Goal: Transaction & Acquisition: Subscribe to service/newsletter

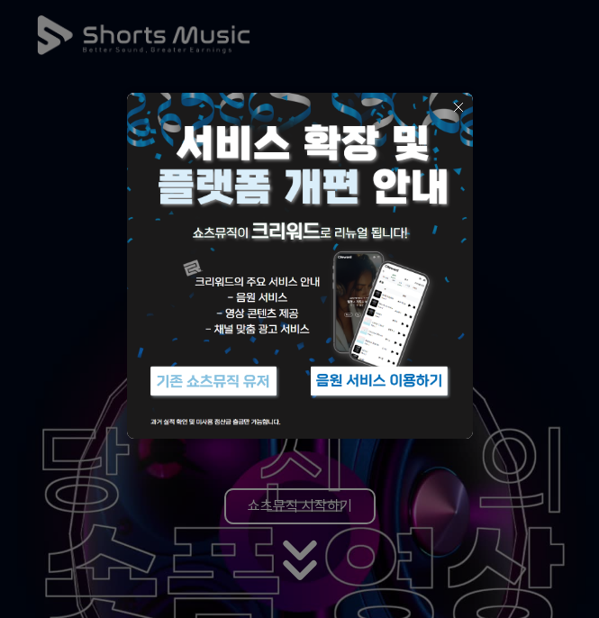
click at [368, 380] on img at bounding box center [379, 380] width 144 height 43
click at [464, 107] on icon at bounding box center [458, 107] width 14 height 14
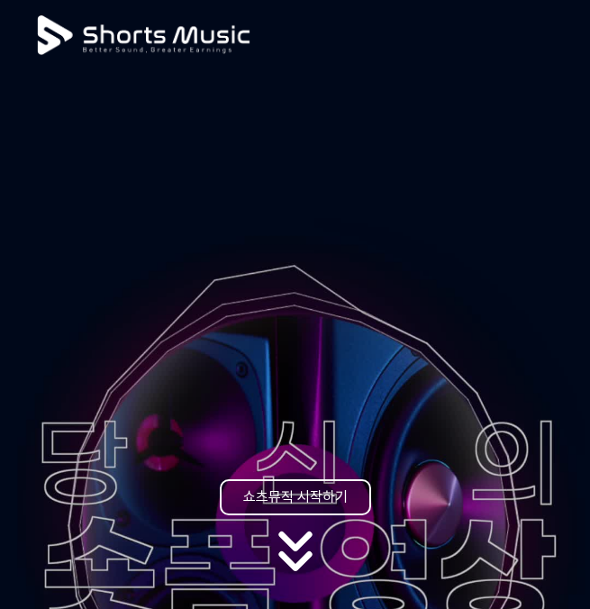
click at [309, 496] on link "쇼츠뮤직 시작하기" at bounding box center [295, 497] width 151 height 36
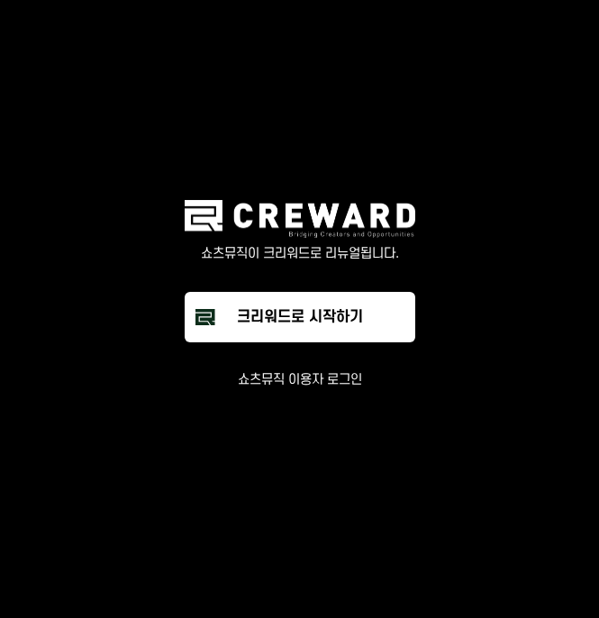
click at [295, 379] on button "쇼츠뮤직 이용자 로그인" at bounding box center [300, 380] width 124 height 18
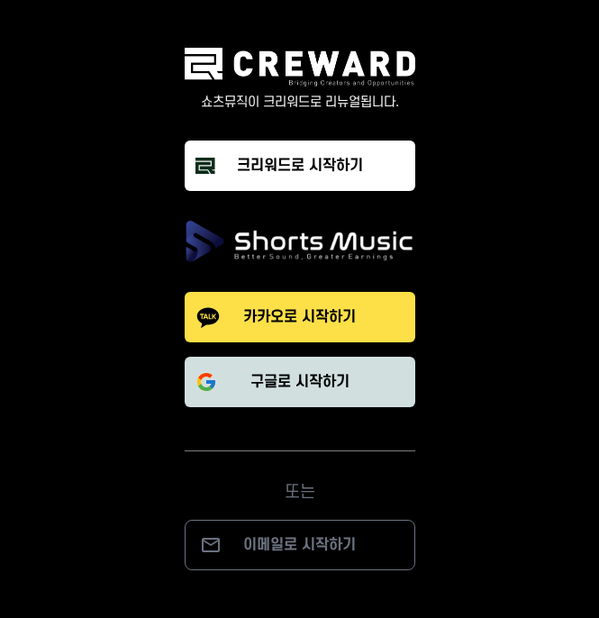
click at [281, 372] on p "구글로 시작하기" at bounding box center [299, 382] width 99 height 22
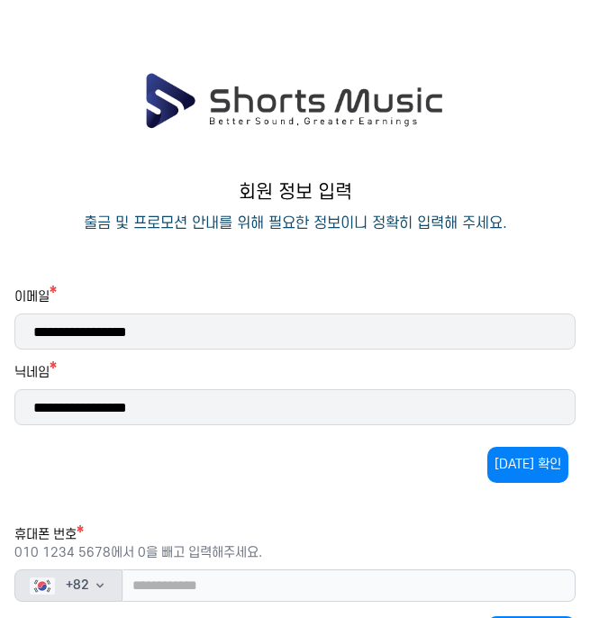
click at [100, 580] on icon "button" at bounding box center [100, 585] width 14 height 14
click at [104, 582] on icon "button" at bounding box center [100, 585] width 14 height 14
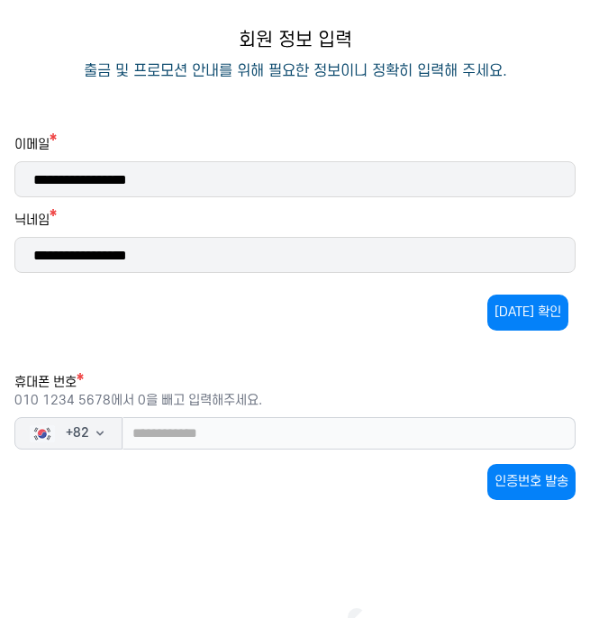
scroll to position [193, 0]
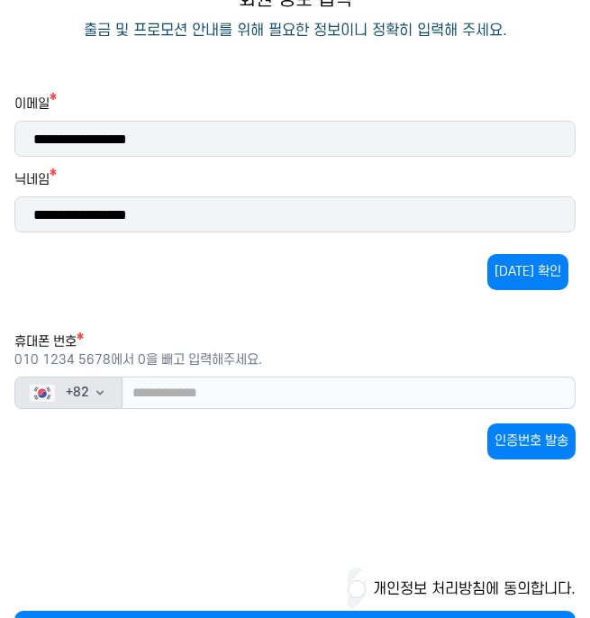
click at [111, 393] on button "+ 82" at bounding box center [68, 392] width 108 height 32
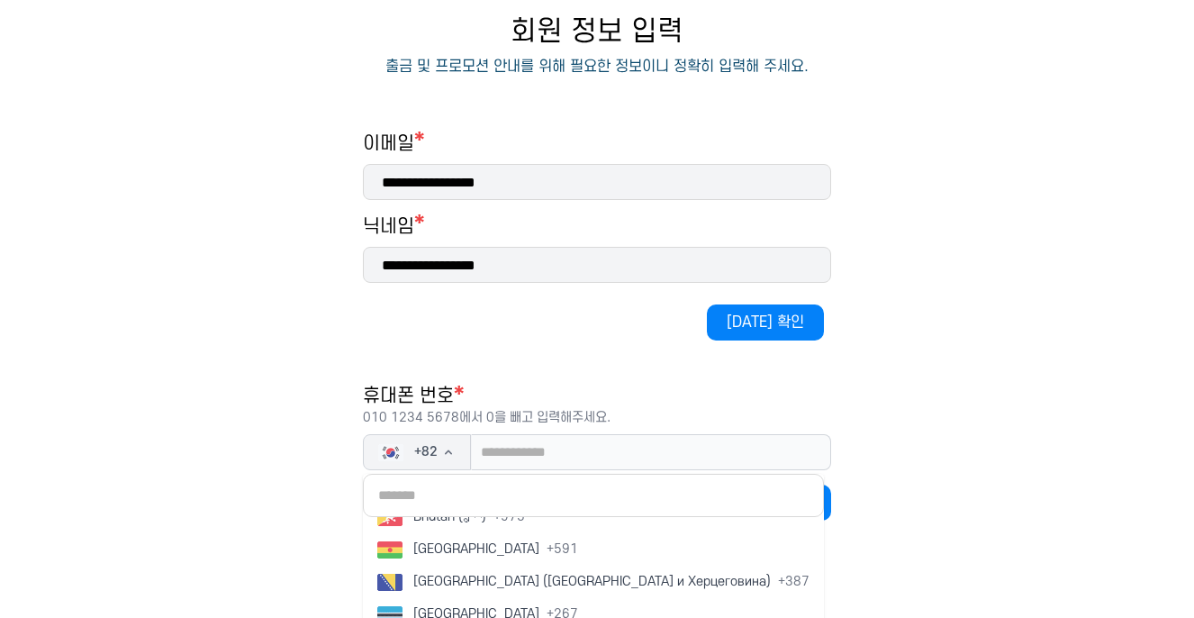
scroll to position [838, 0]
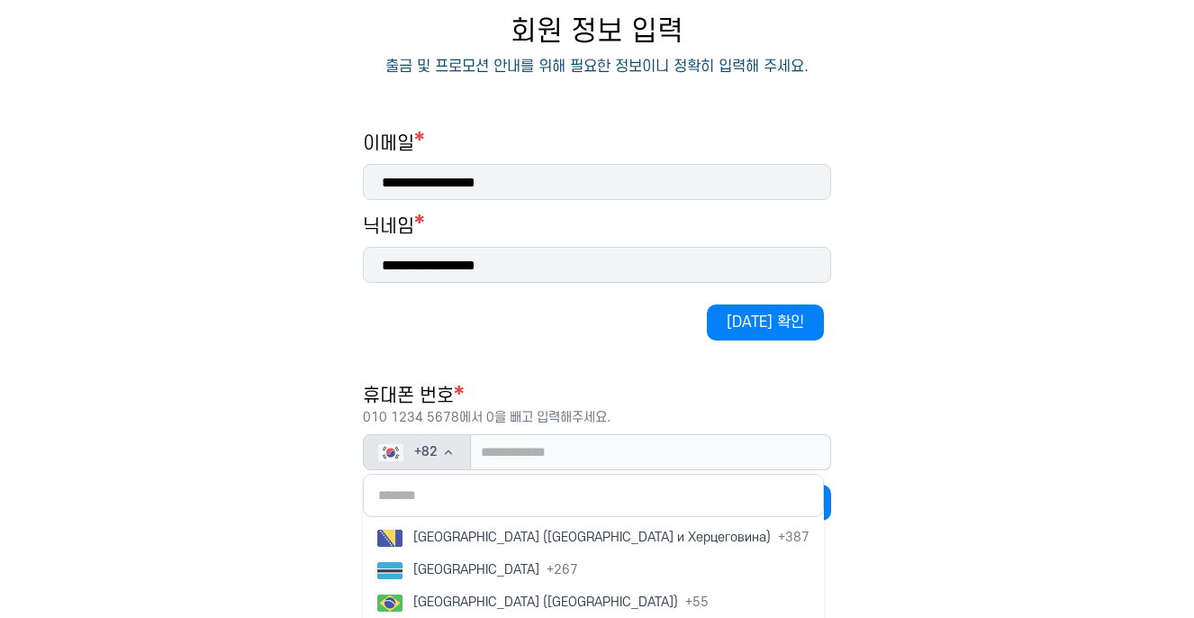
click at [430, 447] on span "+ 82" at bounding box center [425, 452] width 23 height 18
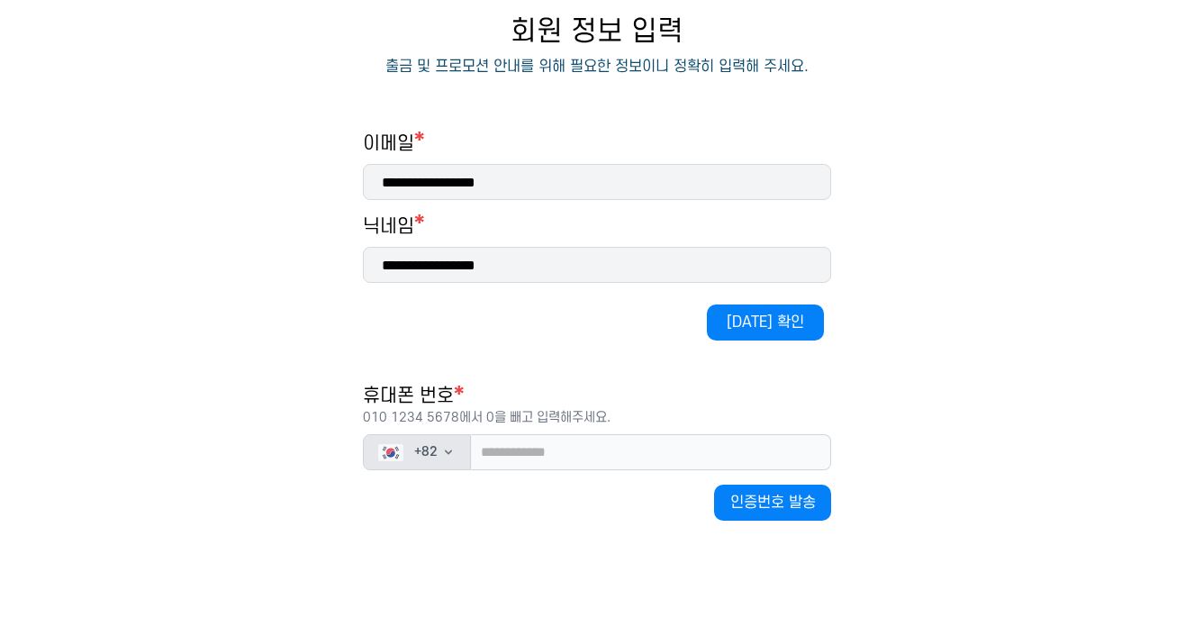
click at [454, 452] on icon "button" at bounding box center [448, 452] width 14 height 14
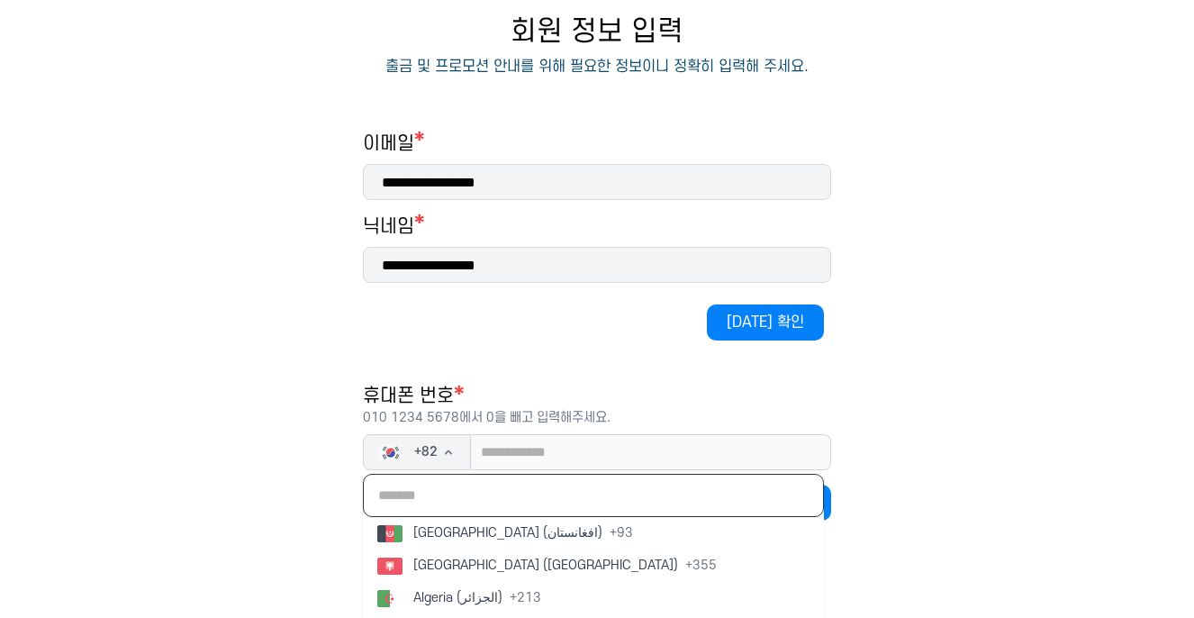
click at [505, 497] on input "text" at bounding box center [593, 495] width 461 height 43
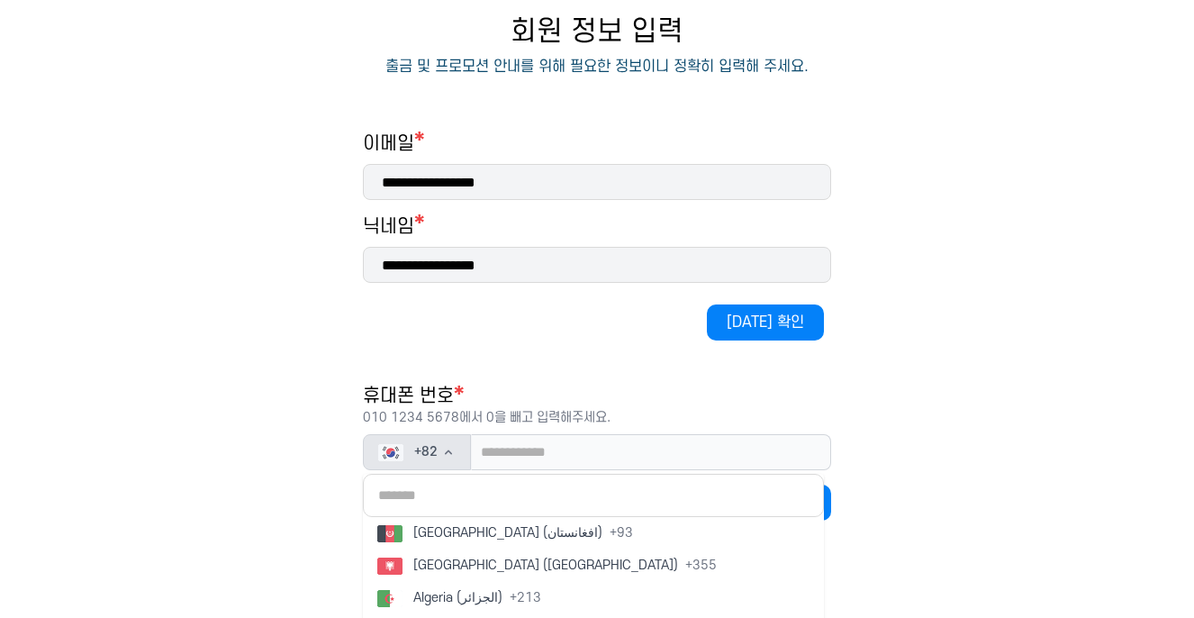
click at [456, 448] on button "+ 82" at bounding box center [417, 452] width 108 height 36
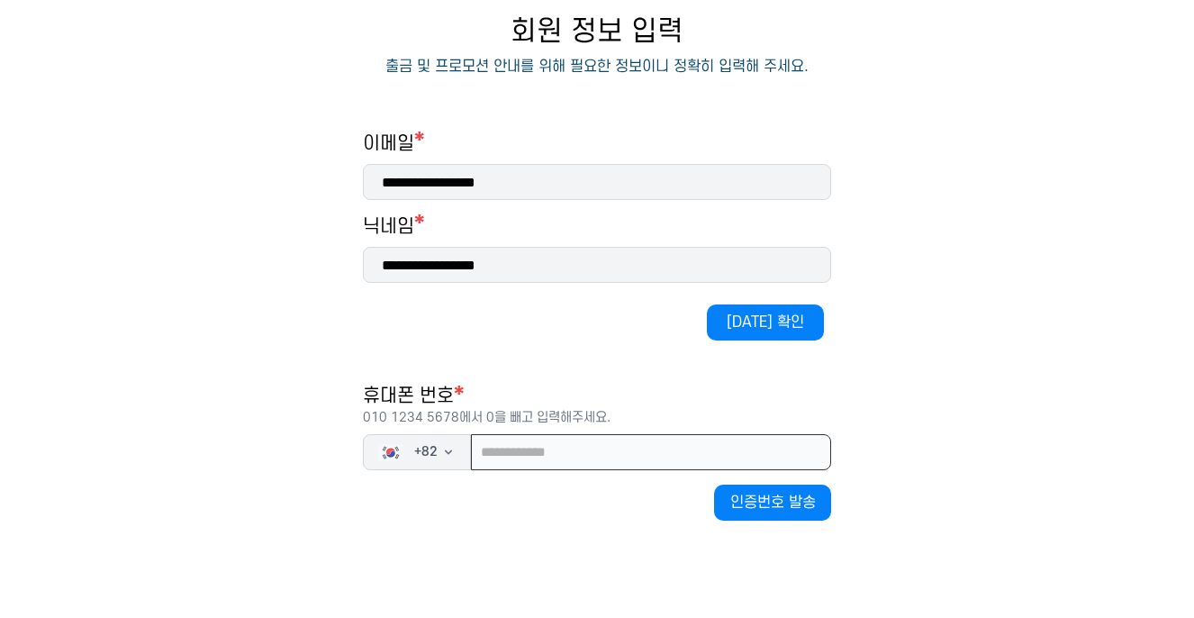
click at [537, 453] on input "tel" at bounding box center [651, 452] width 360 height 36
click at [447, 449] on icon "button" at bounding box center [448, 452] width 14 height 14
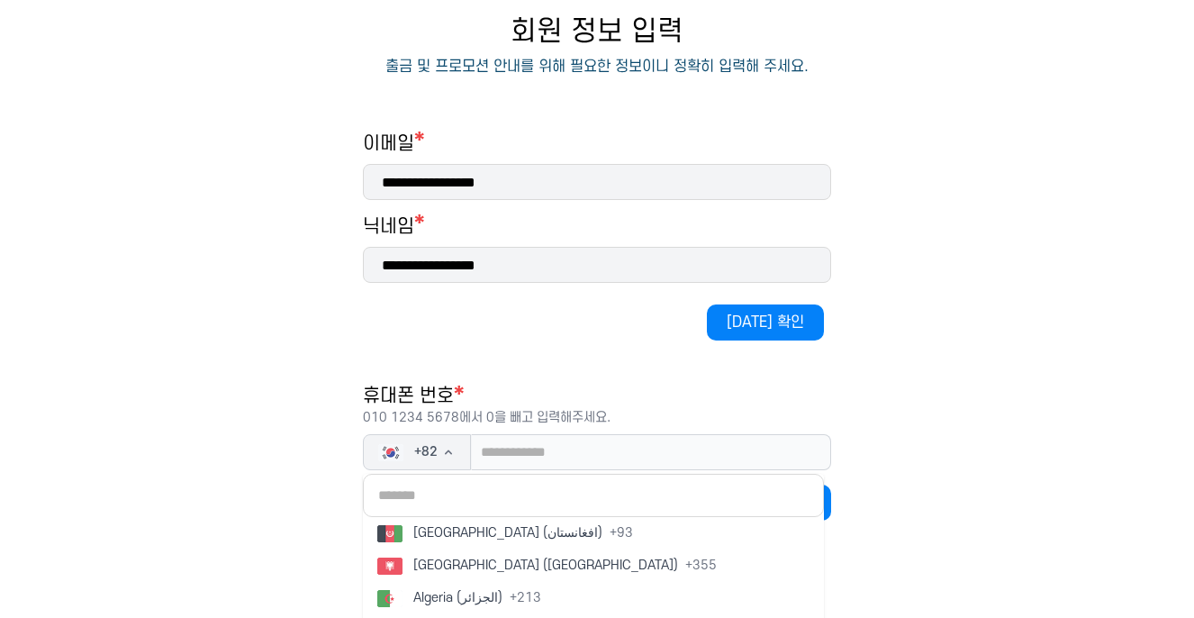
drag, startPoint x: 788, startPoint y: 481, endPoint x: 765, endPoint y: 504, distance: 32.5
click at [589, 470] on div "휴대폰 번호 * [PHONE_NUMBER]에서 0을 빼고 입력해주세요. + 82 [GEOGRAPHIC_DATA] (‫افغانستان‬‎) +…" at bounding box center [597, 427] width 468 height 86
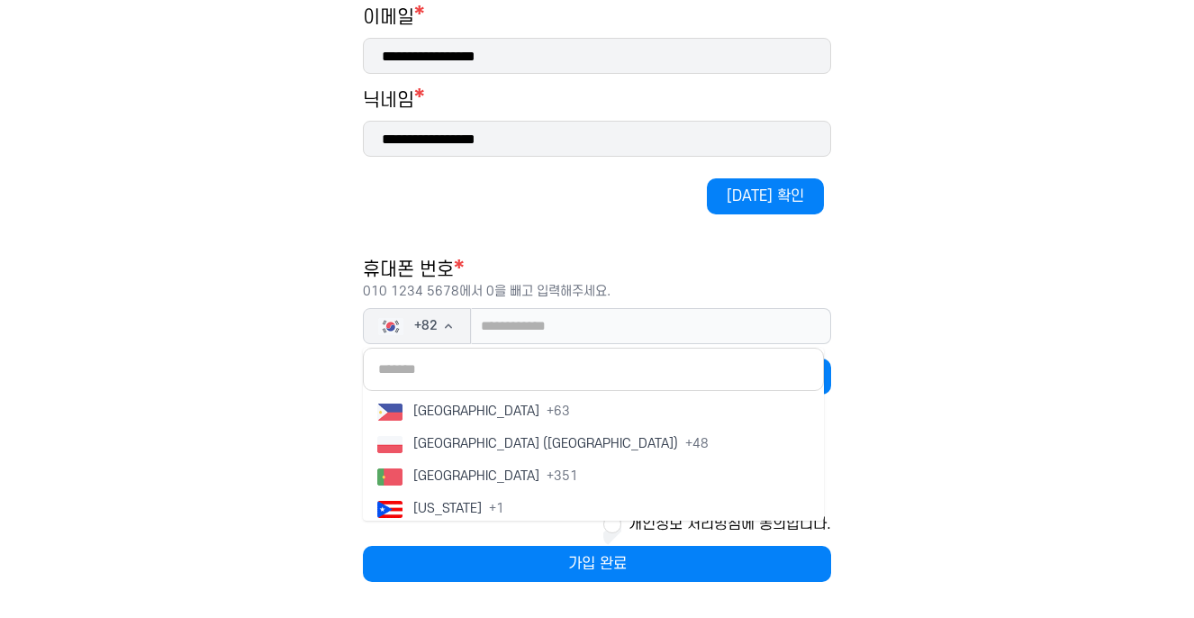
scroll to position [5560, 0]
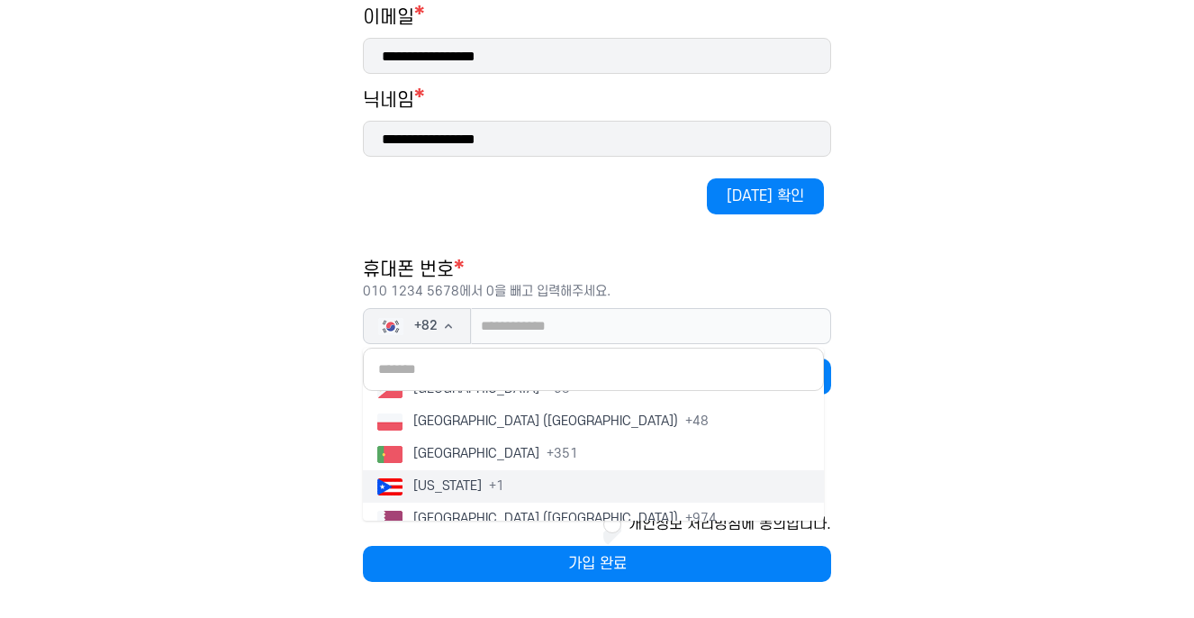
click at [589, 468] on button "Portugal + 351" at bounding box center [593, 454] width 461 height 32
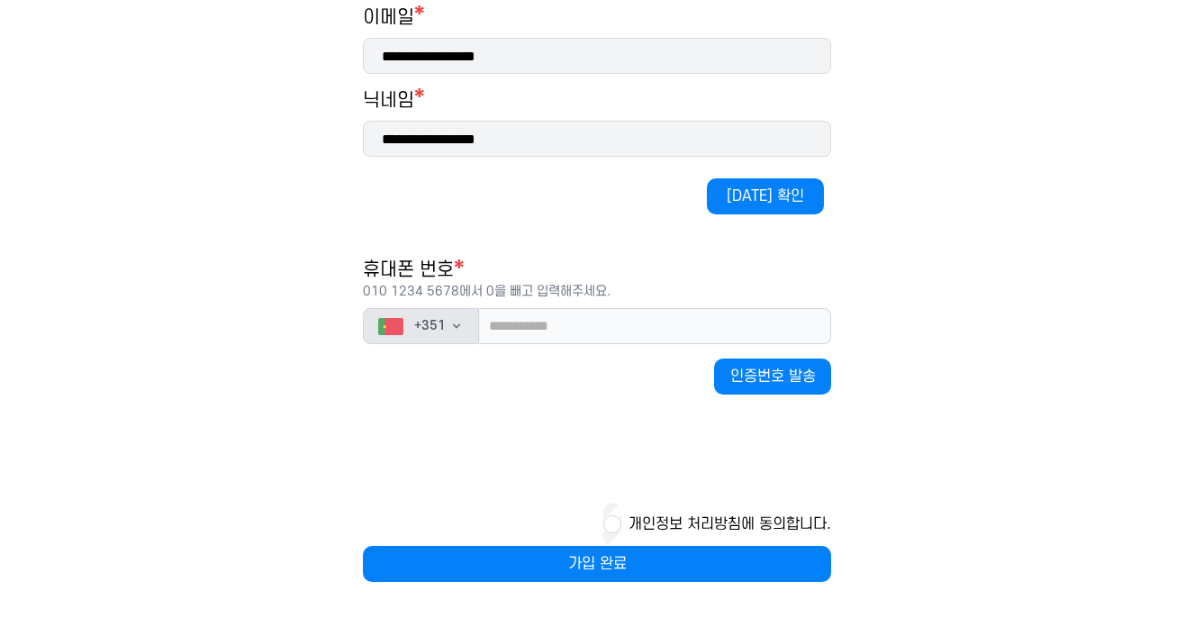
click at [453, 323] on icon "button" at bounding box center [456, 326] width 14 height 14
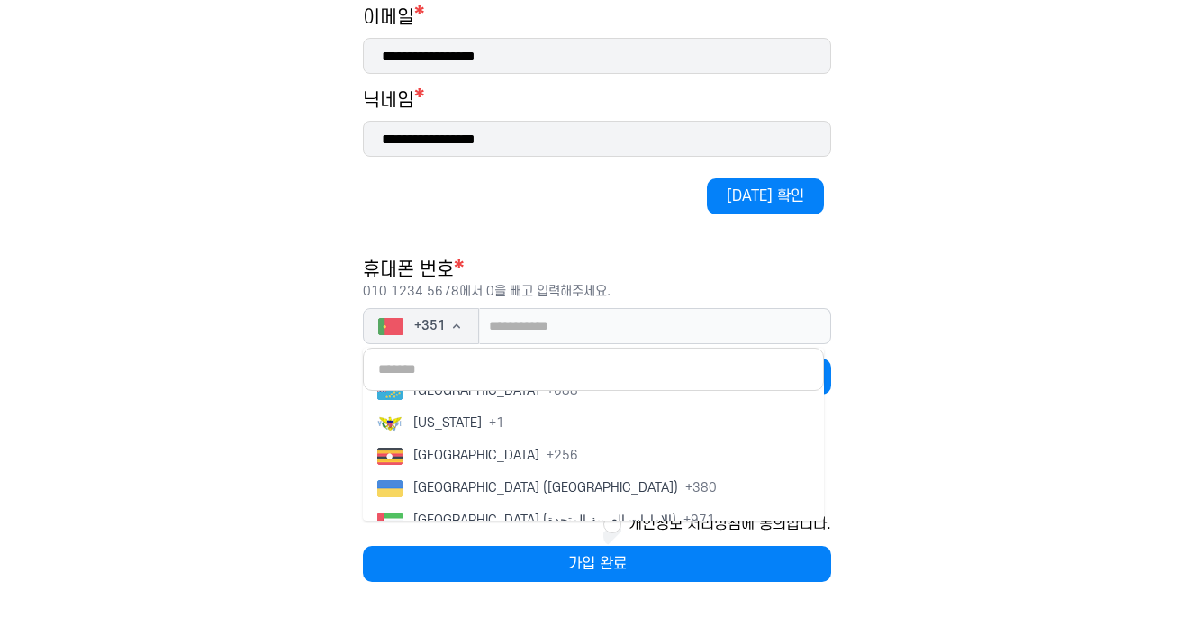
scroll to position [7349, 0]
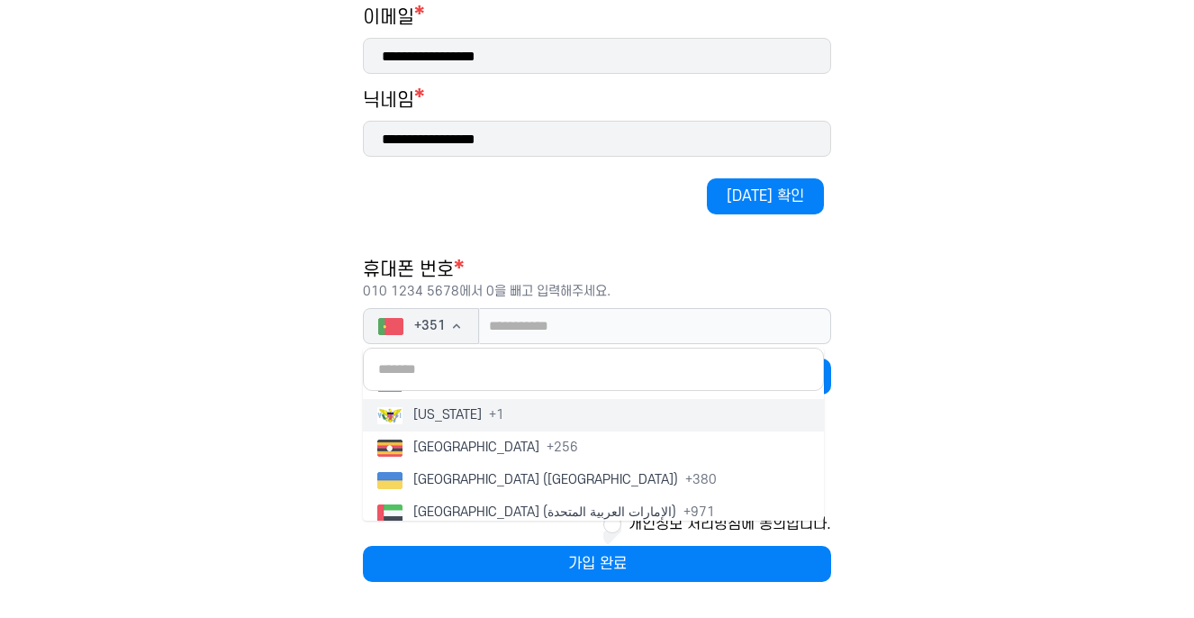
click at [482, 420] on span "[US_STATE]" at bounding box center [447, 415] width 68 height 18
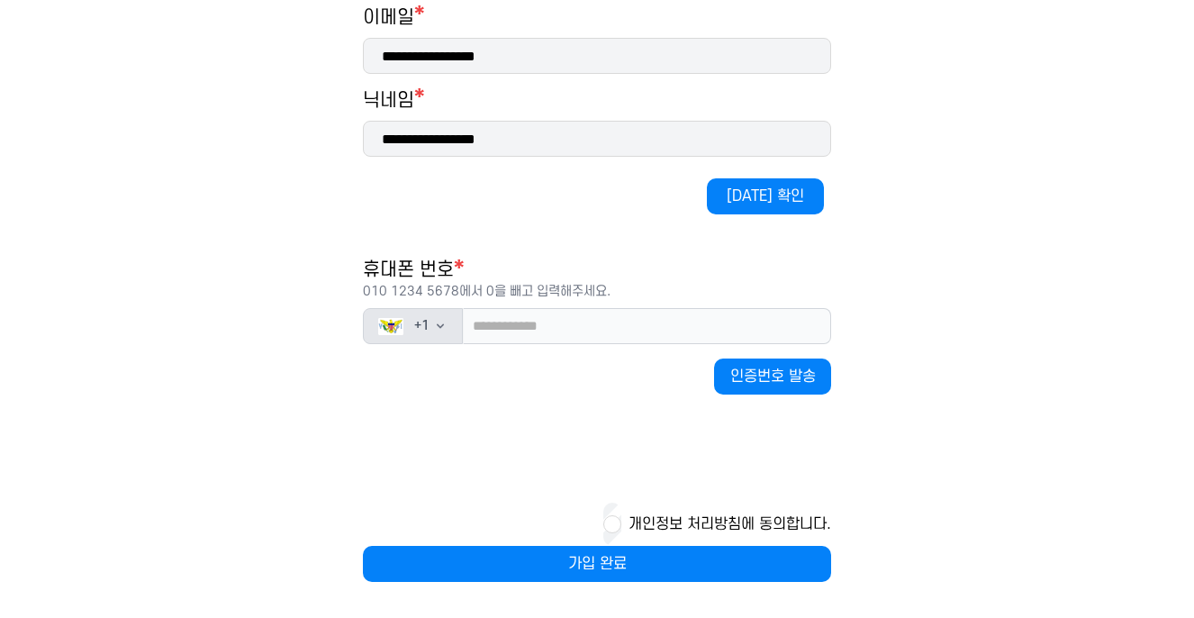
click at [407, 333] on div "+ 1" at bounding box center [403, 326] width 51 height 18
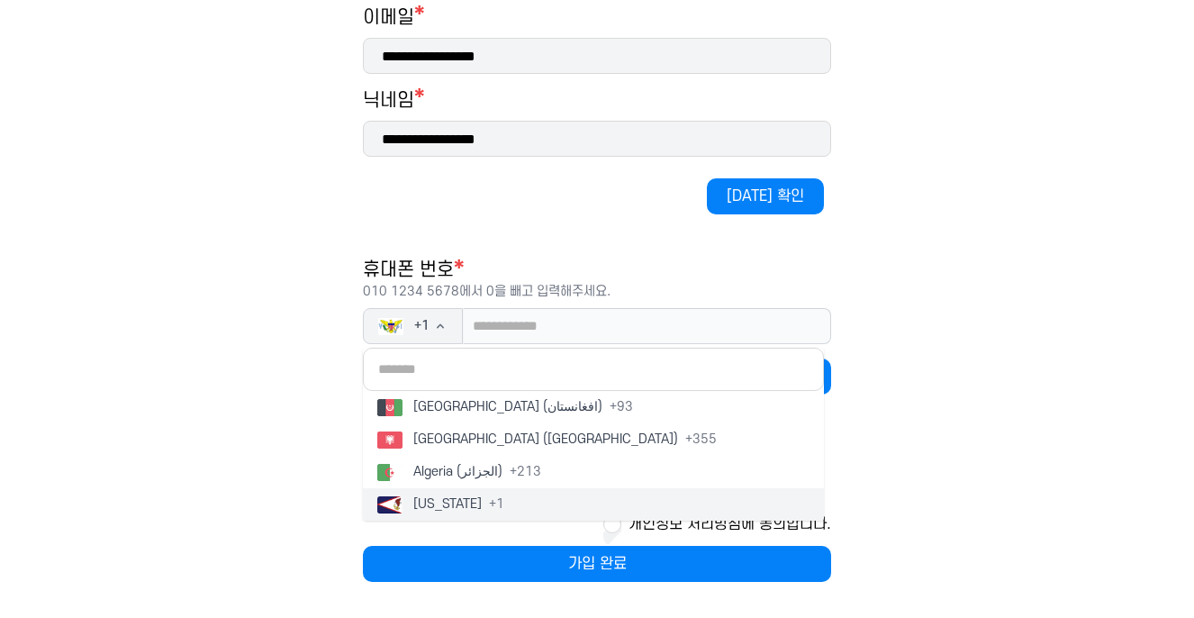
click at [485, 492] on button "[US_STATE] + 1" at bounding box center [593, 504] width 461 height 32
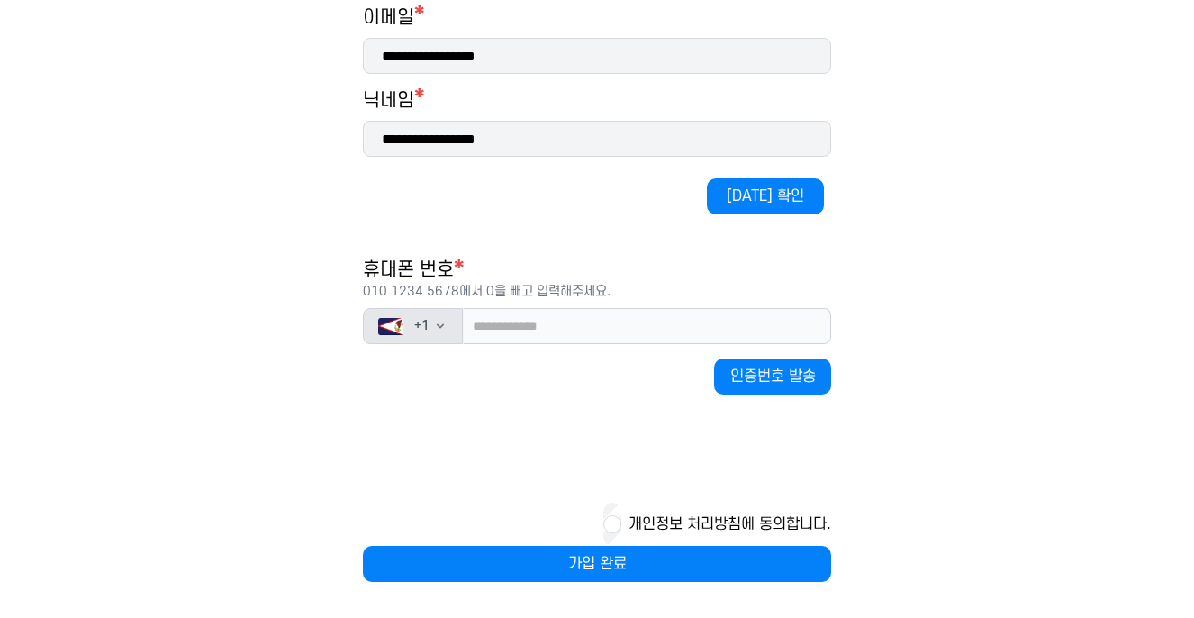
click at [447, 329] on icon "button" at bounding box center [440, 326] width 14 height 14
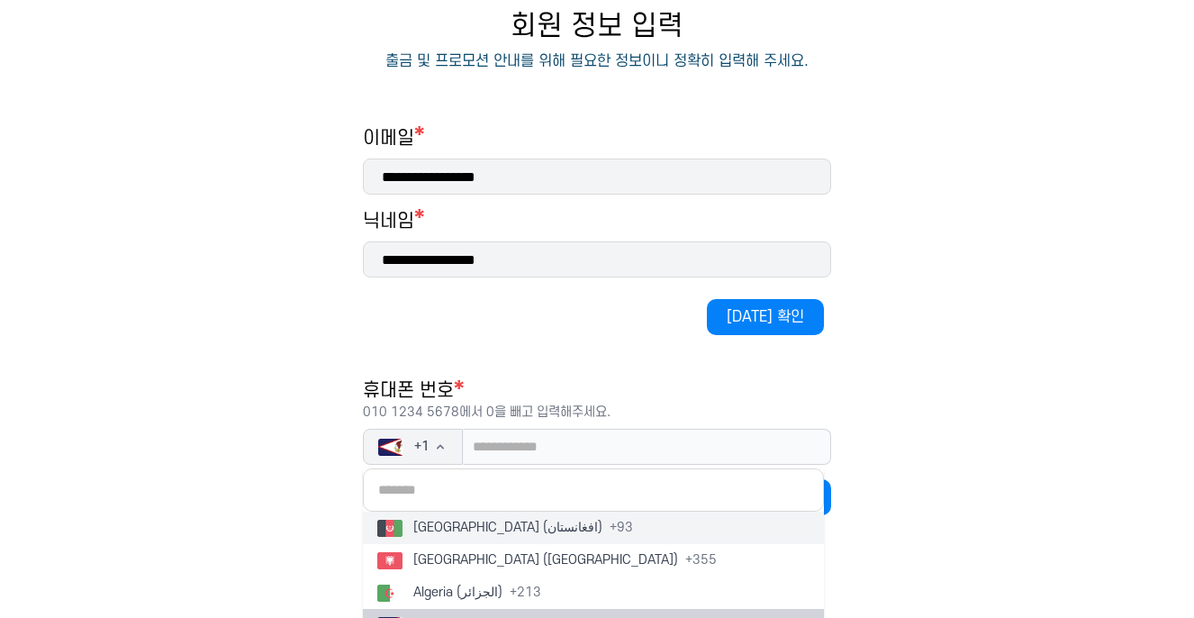
scroll to position [196, 0]
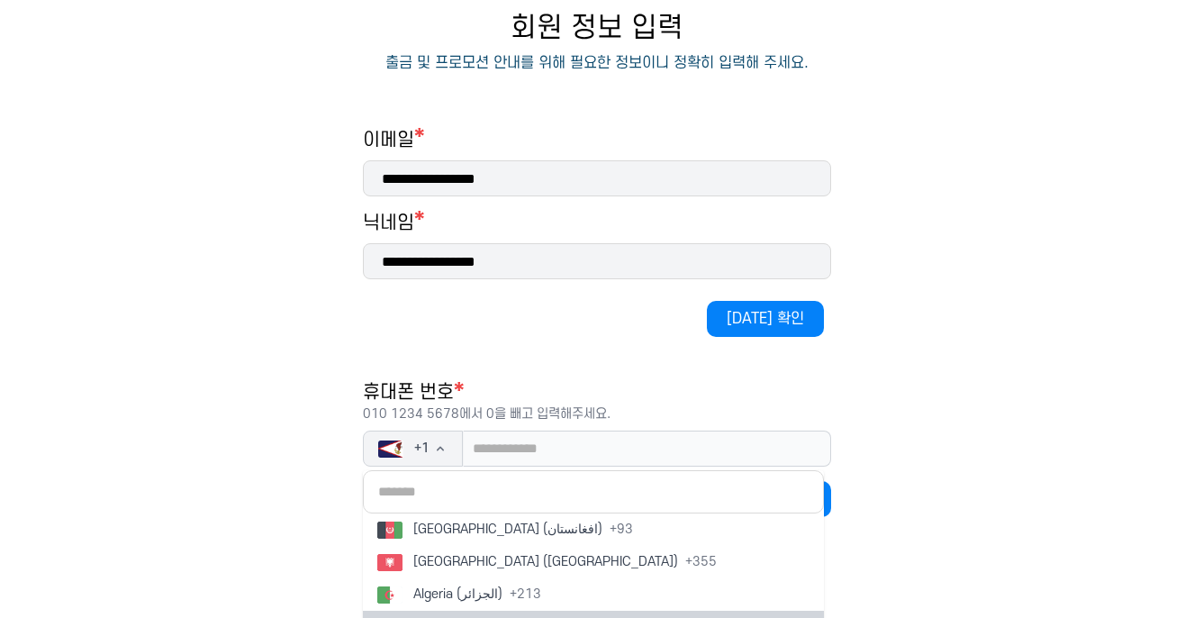
click at [496, 392] on h1 "휴대폰 번호 * [PHONE_NUMBER]에서 0을 빼고 입력해주세요." at bounding box center [597, 401] width 468 height 43
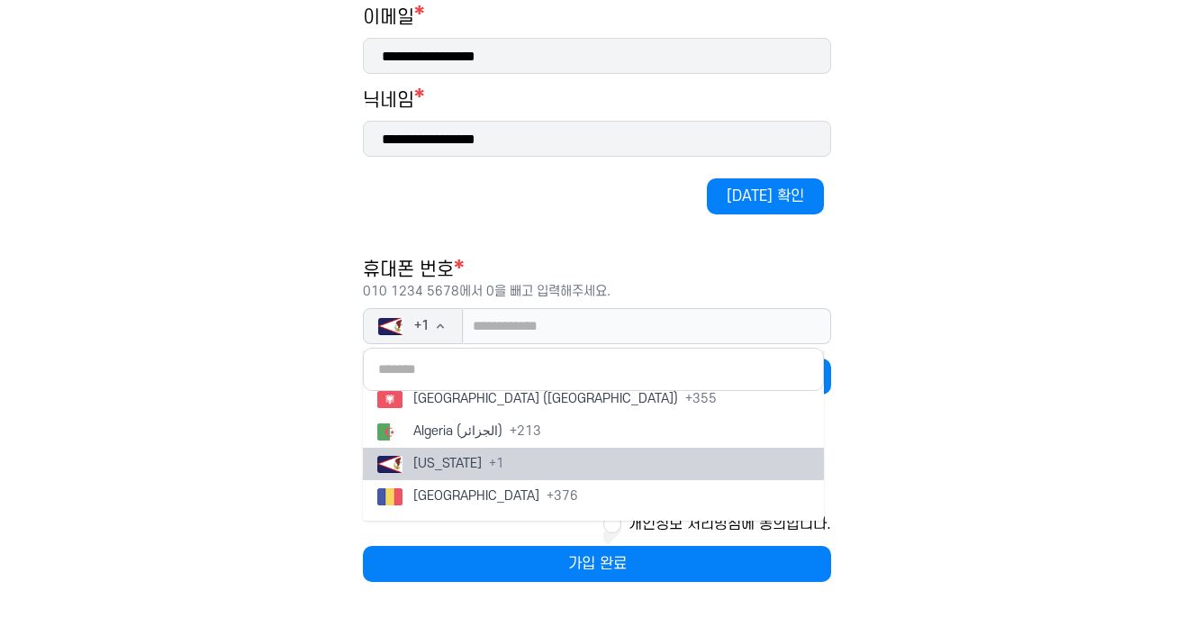
scroll to position [49, 0]
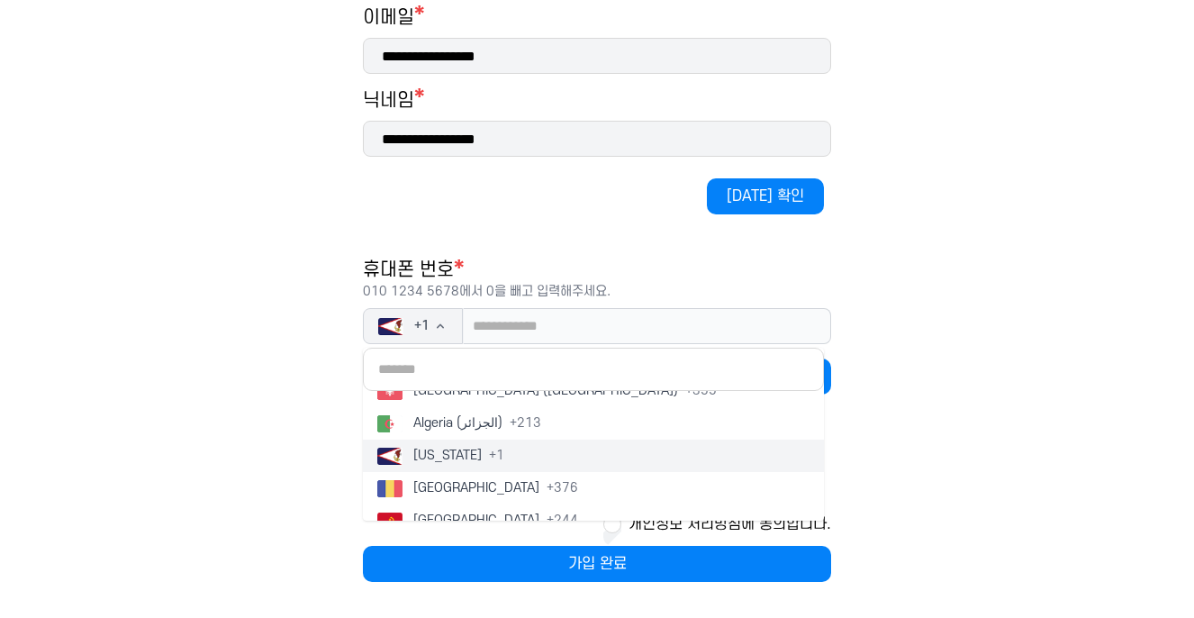
click at [479, 456] on span "[US_STATE]" at bounding box center [447, 456] width 68 height 18
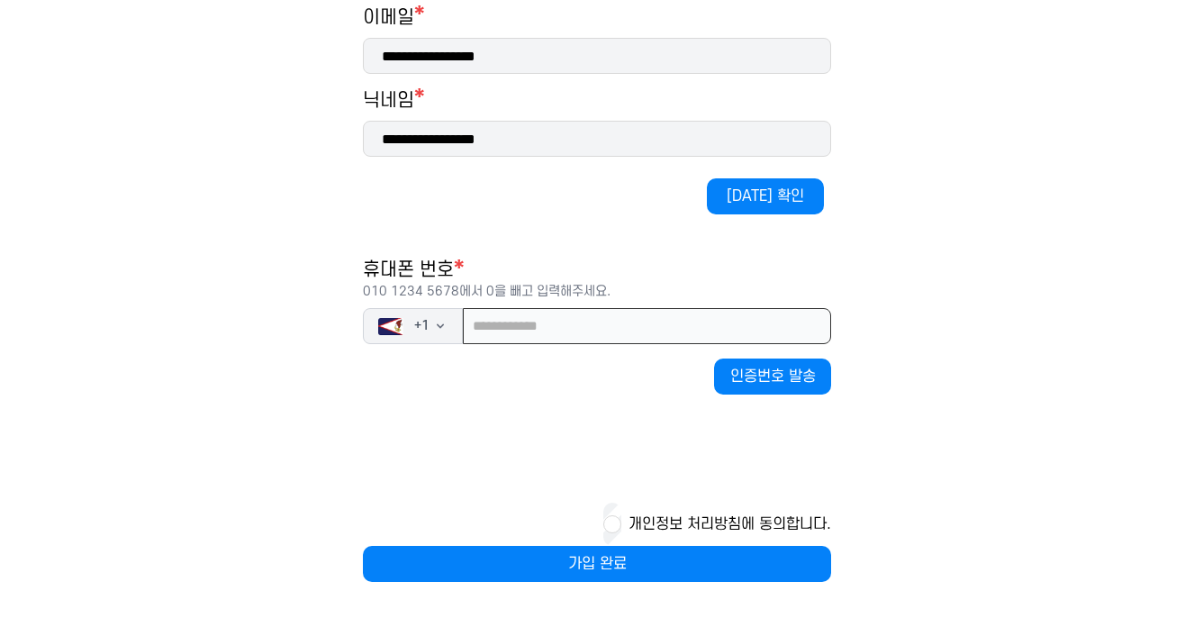
click at [503, 333] on input "tel" at bounding box center [647, 326] width 368 height 36
type input "**********"
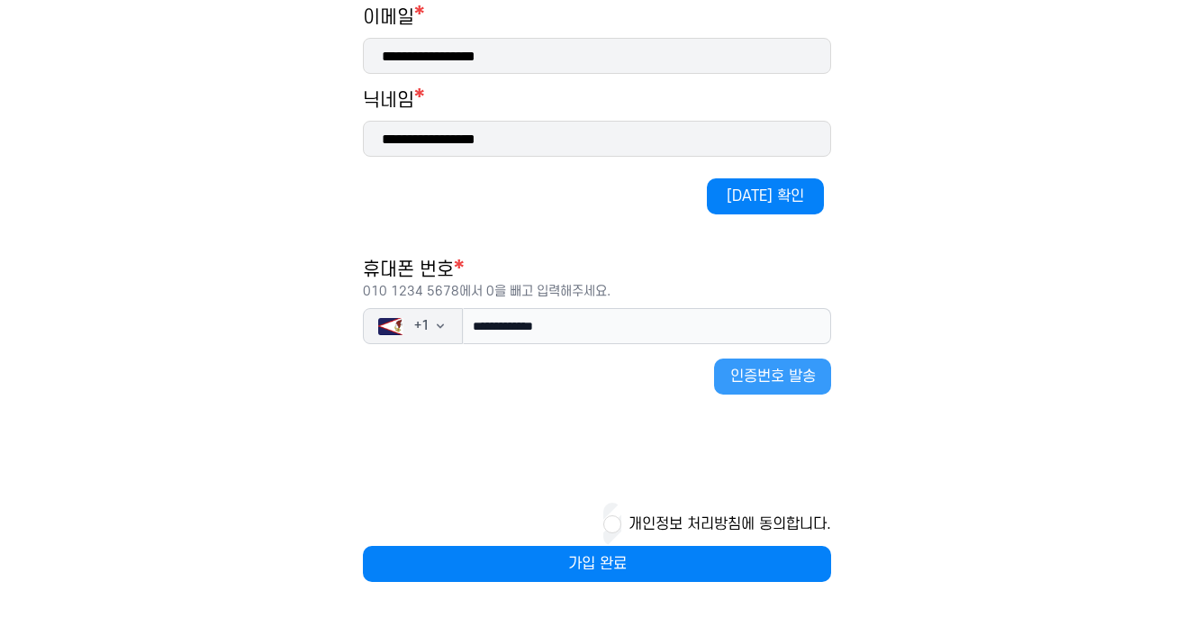
click at [589, 376] on button "인증번호 발송" at bounding box center [772, 376] width 117 height 36
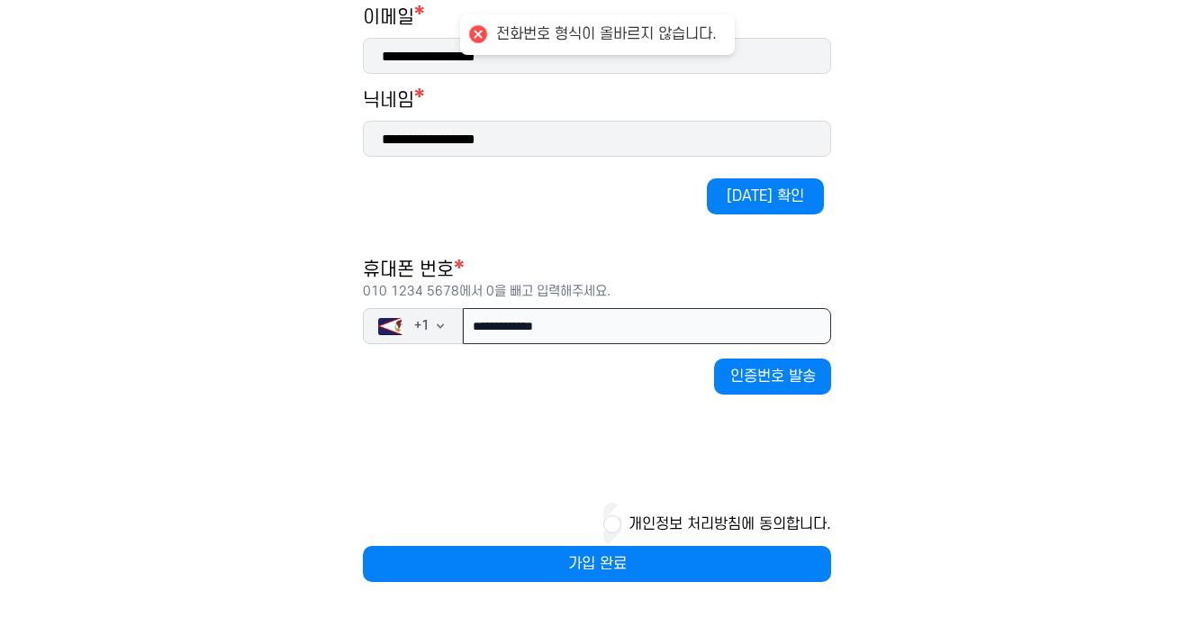
click at [589, 320] on input "**********" at bounding box center [647, 326] width 368 height 36
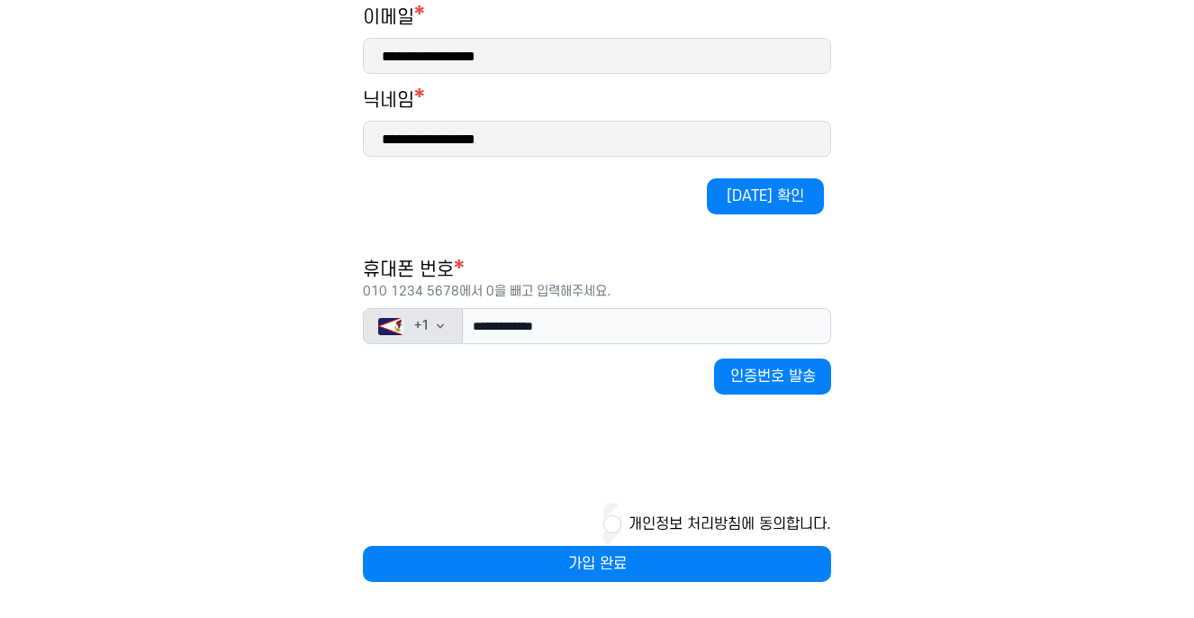
click at [439, 328] on icon "button" at bounding box center [440, 326] width 14 height 14
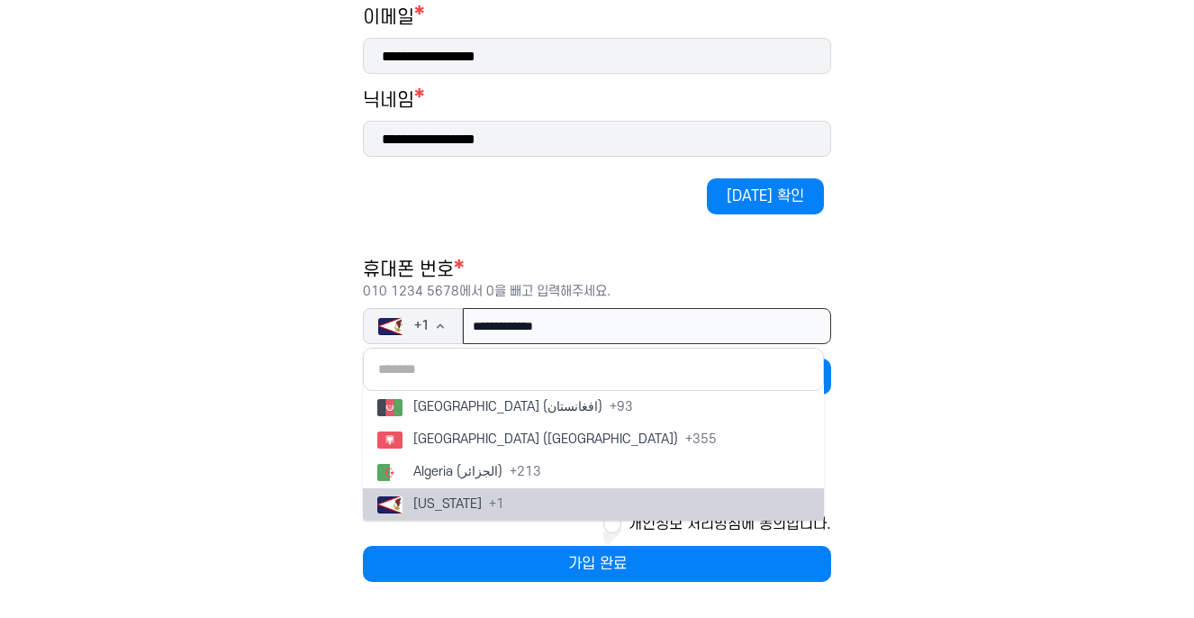
click at [589, 314] on input "**********" at bounding box center [647, 326] width 368 height 36
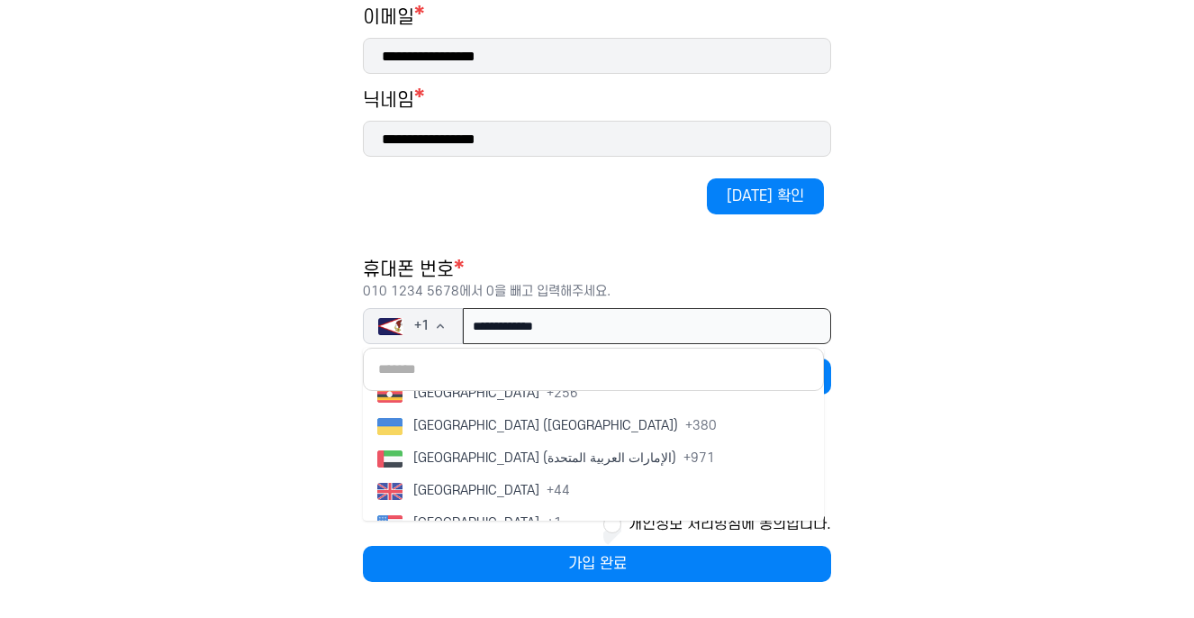
scroll to position [7440, 0]
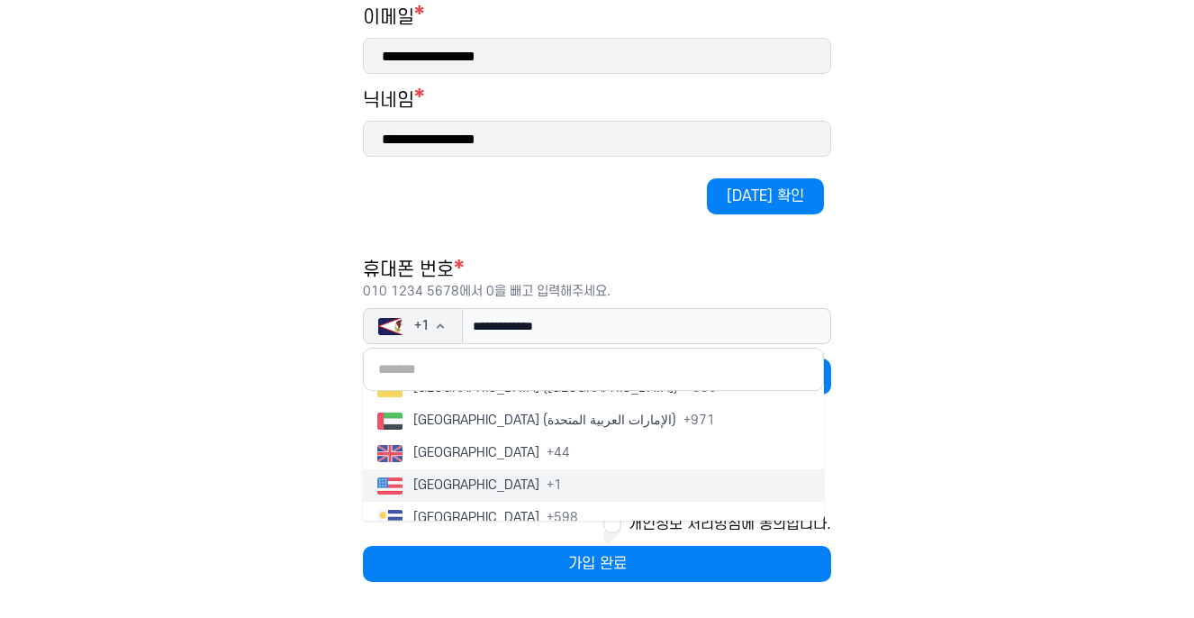
click at [494, 492] on div "[GEOGRAPHIC_DATA] + 1" at bounding box center [469, 485] width 185 height 18
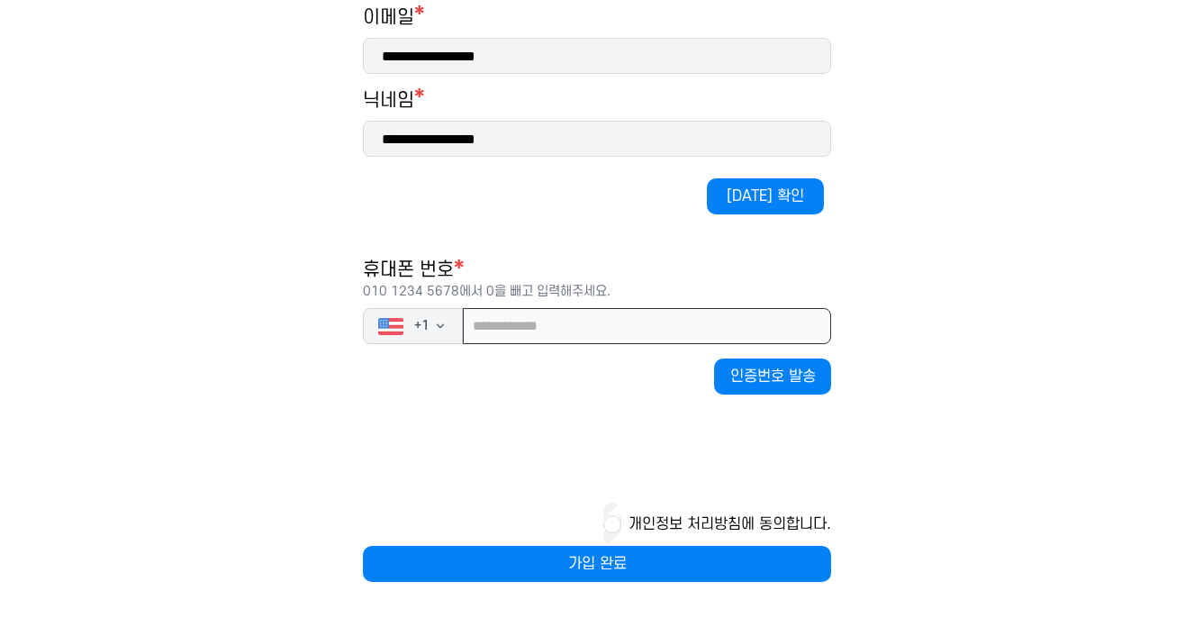
click at [519, 329] on input "tel" at bounding box center [647, 326] width 368 height 36
type input "**********"
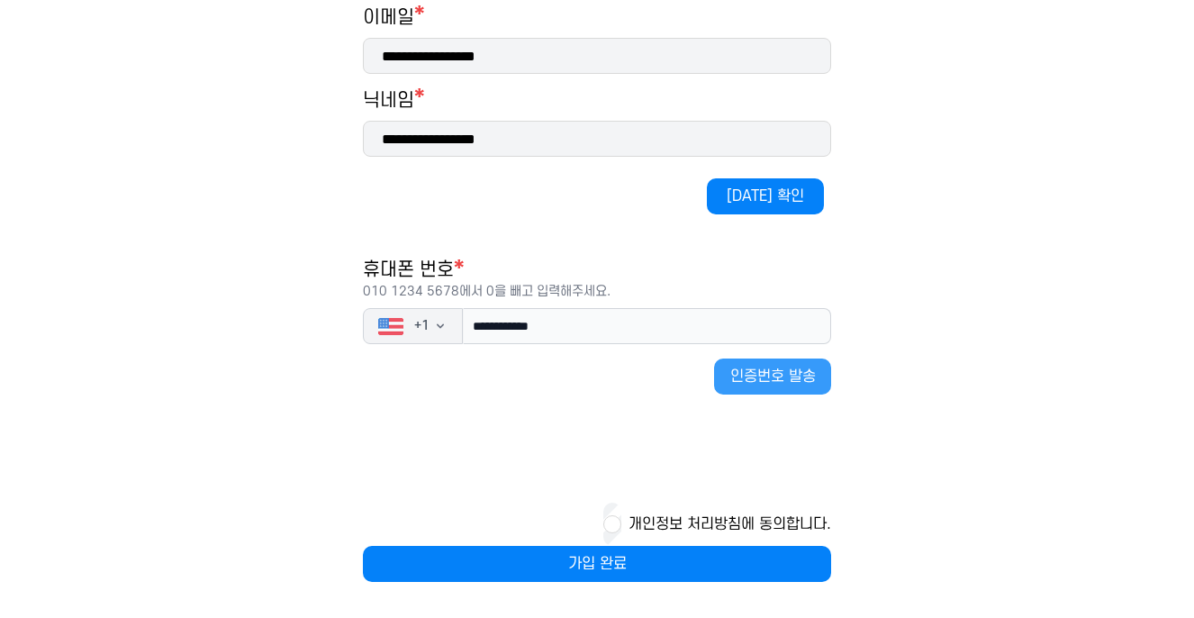
click at [589, 375] on button "인증번호 발송" at bounding box center [772, 376] width 117 height 36
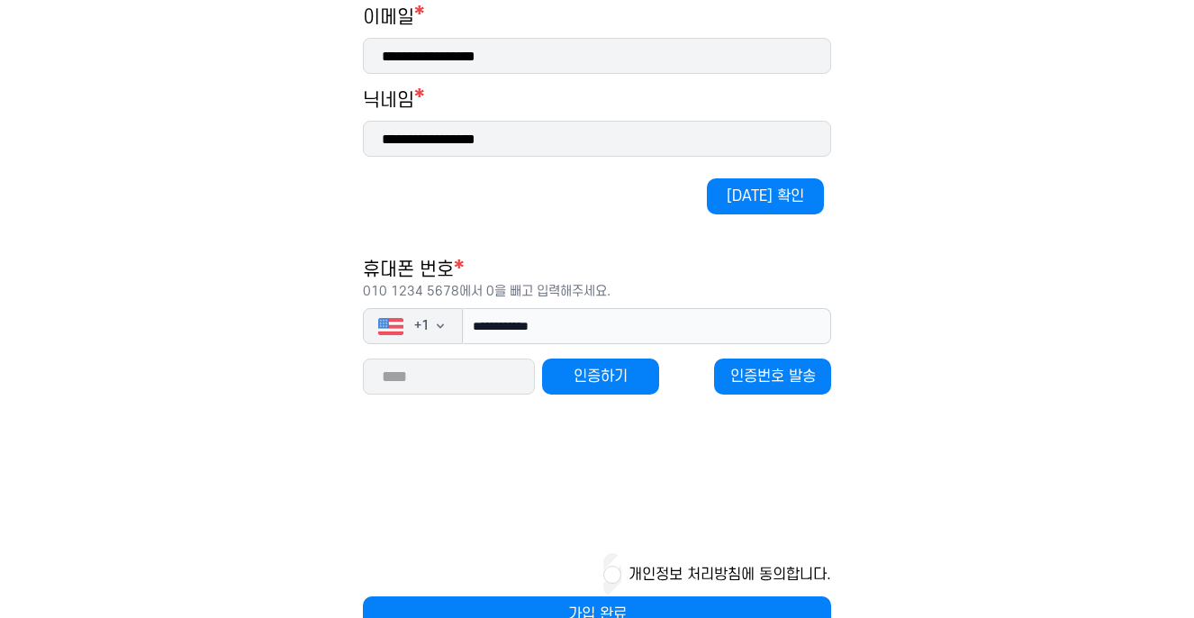
click at [470, 373] on input "number" at bounding box center [449, 376] width 172 height 36
click at [589, 325] on input "**********" at bounding box center [647, 326] width 368 height 36
click at [589, 382] on button "인증번호 발송" at bounding box center [772, 376] width 117 height 36
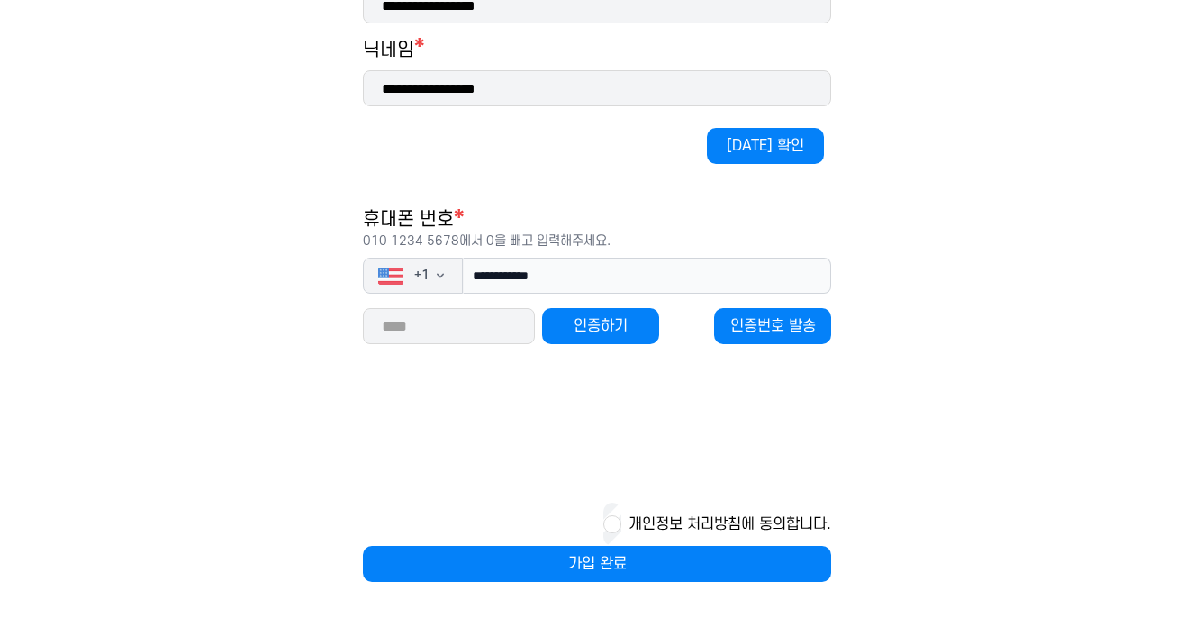
click at [490, 326] on input "number" at bounding box center [449, 326] width 172 height 36
type input "*****"
click at [589, 324] on button "인증하기" at bounding box center [600, 326] width 117 height 36
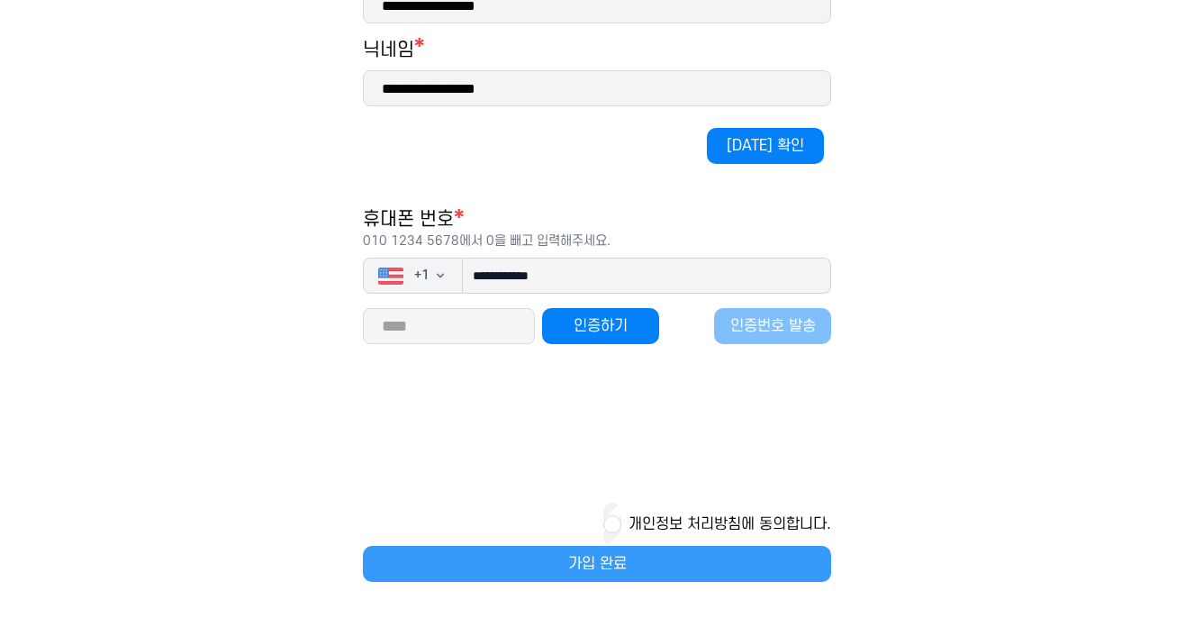
click at [589, 561] on button "가입 완료" at bounding box center [597, 564] width 468 height 36
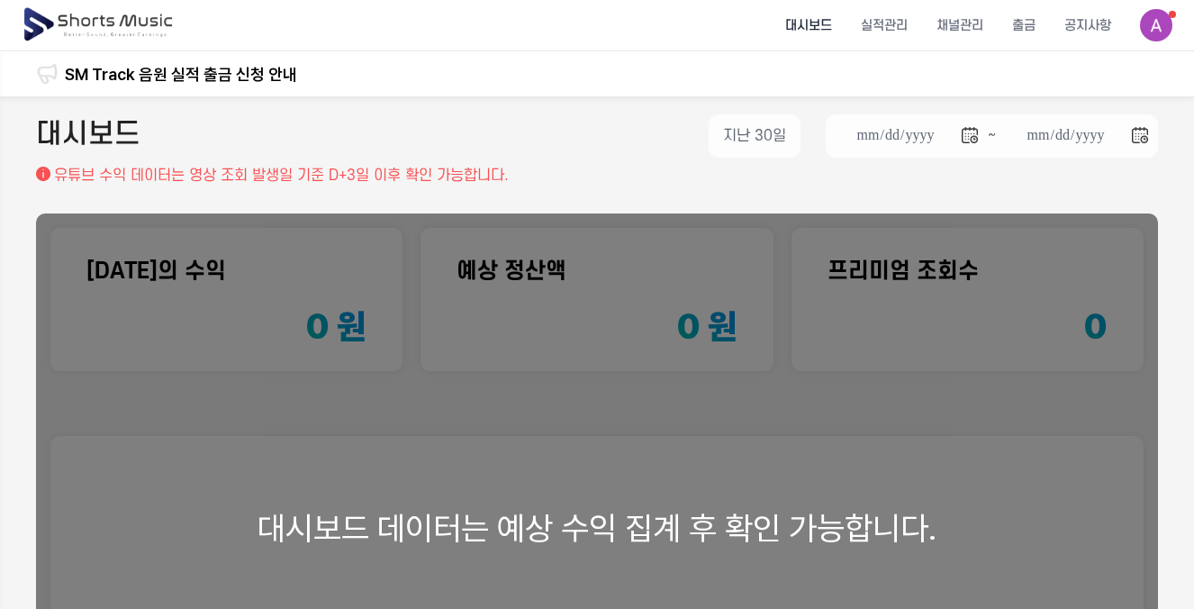
click at [589, 181] on div "**********" at bounding box center [597, 150] width 1122 height 72
click at [589, 24] on img at bounding box center [1156, 25] width 32 height 32
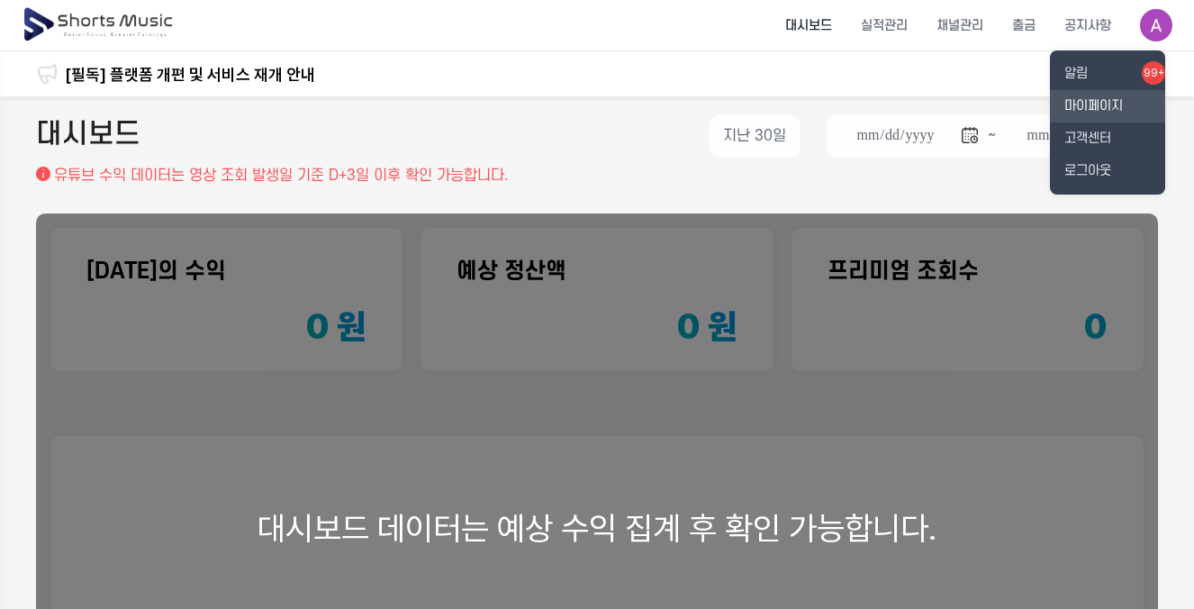
click at [589, 103] on link "마이페이지" at bounding box center [1107, 106] width 115 height 32
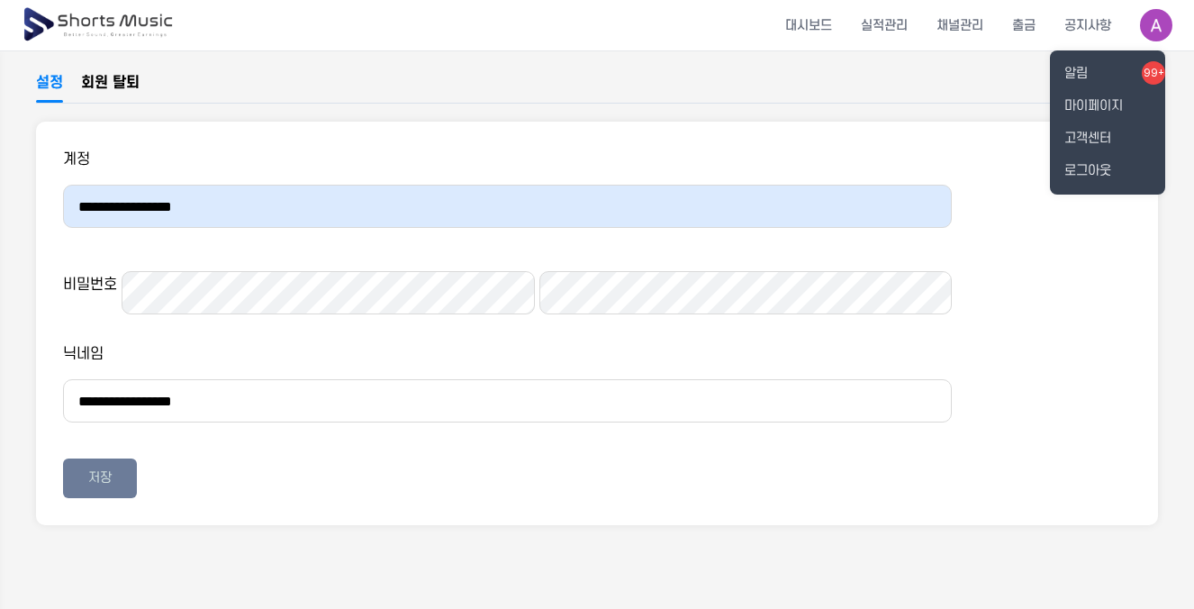
scroll to position [104, 1]
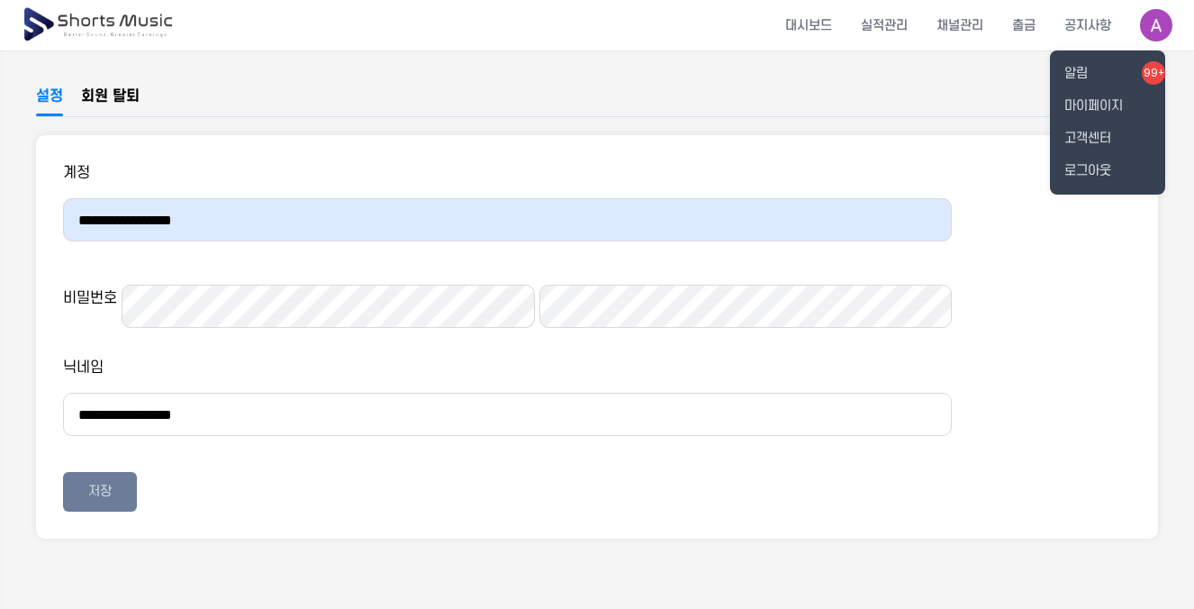
click at [195, 329] on button at bounding box center [597, 304] width 1194 height 609
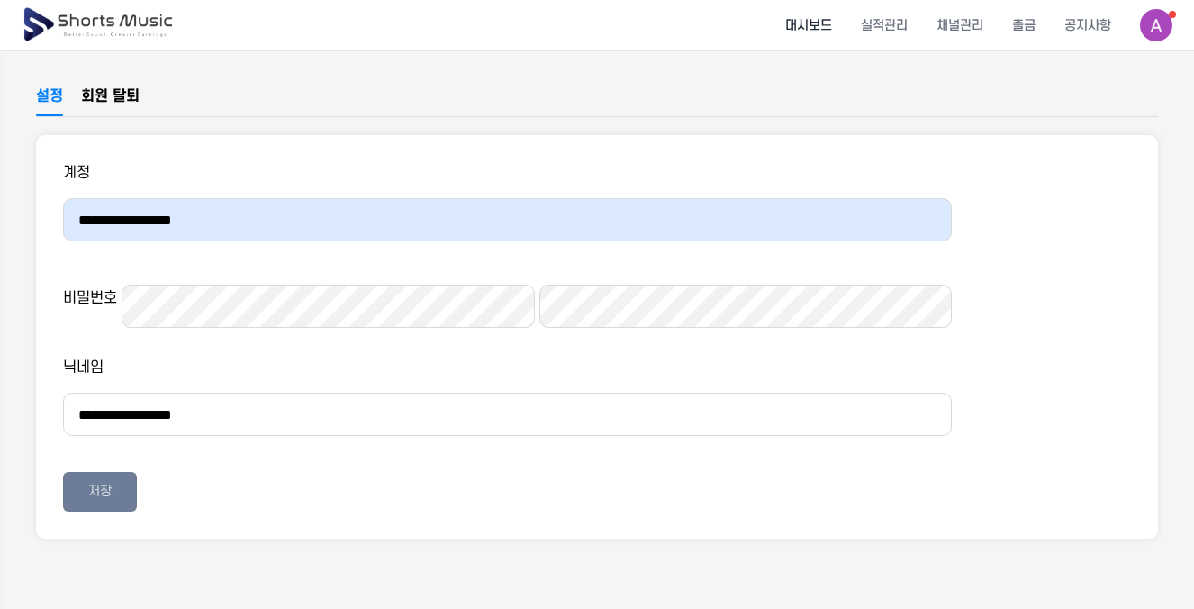
click at [589, 16] on li "대시보드" at bounding box center [809, 26] width 76 height 48
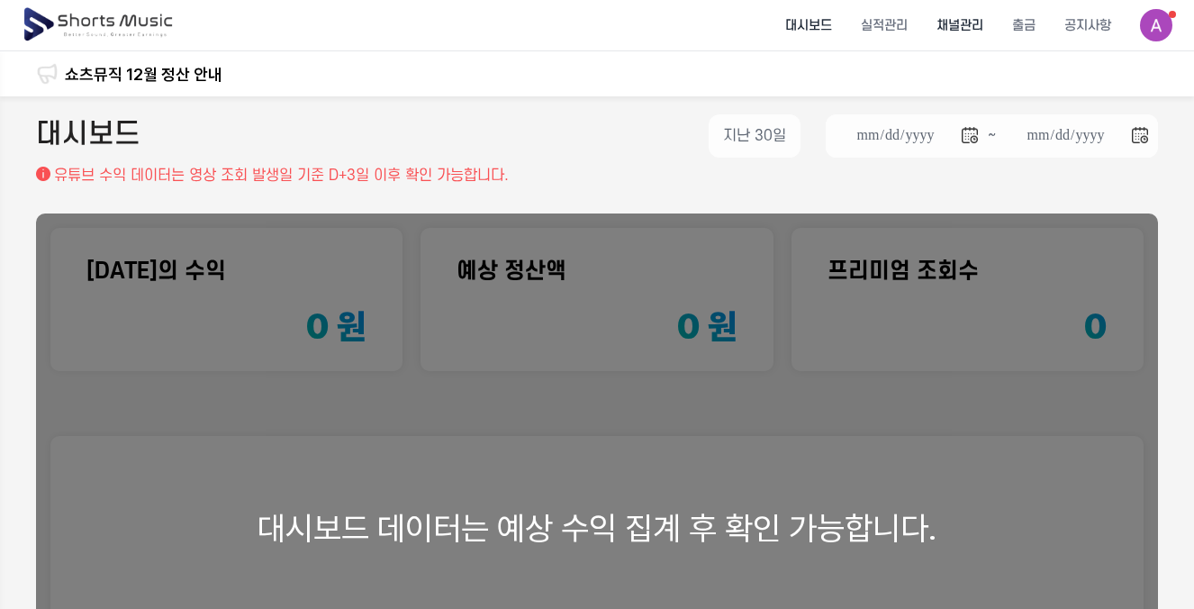
click at [589, 32] on li "채널관리" at bounding box center [960, 26] width 76 height 48
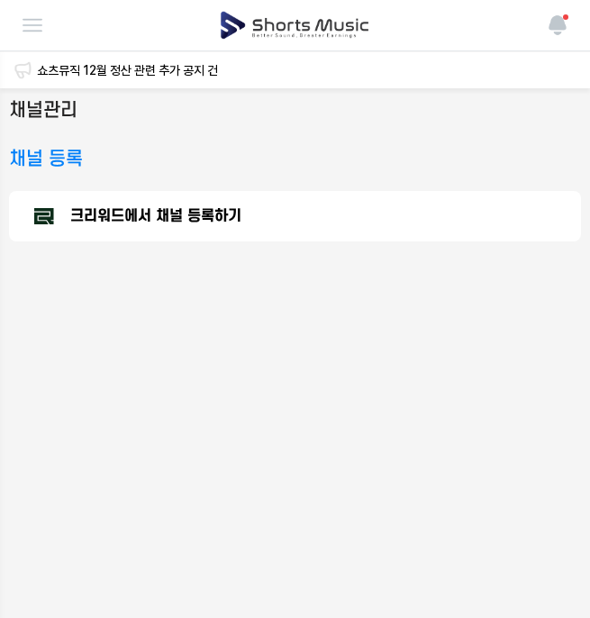
click at [51, 212] on polygon at bounding box center [44, 216] width 20 height 16
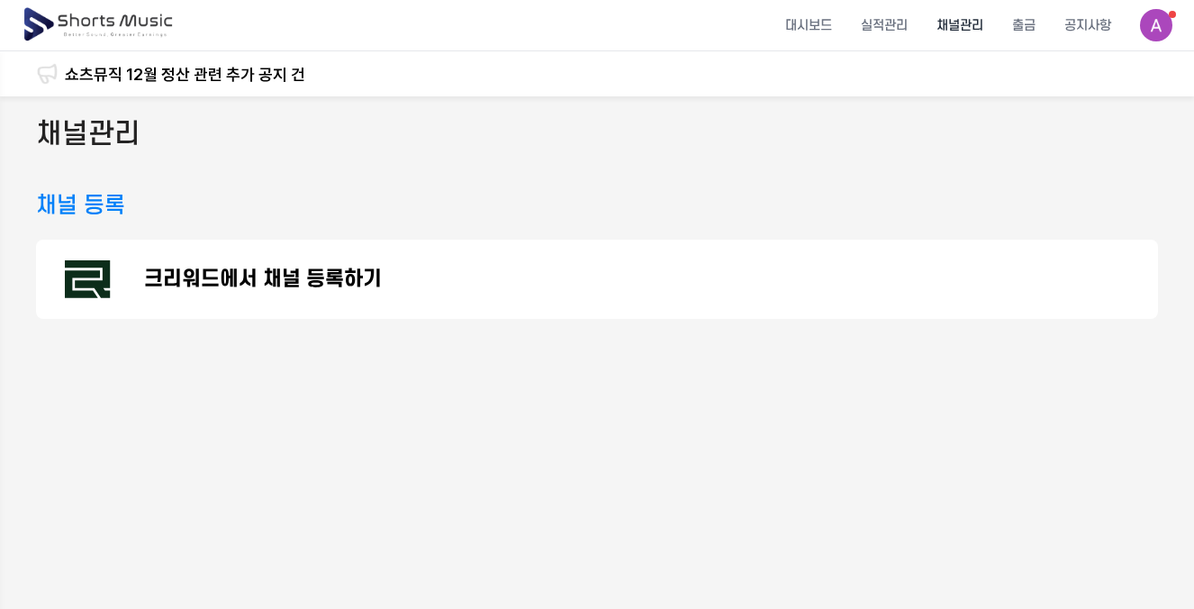
click at [249, 287] on p "크리워드에서 채널 등록하기" at bounding box center [263, 279] width 238 height 22
